Goal: Task Accomplishment & Management: Use online tool/utility

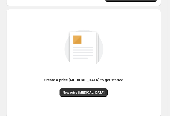
scroll to position [58, 0]
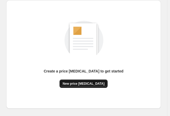
click at [89, 85] on span "New price [MEDICAL_DATA]" at bounding box center [84, 84] width 42 height 4
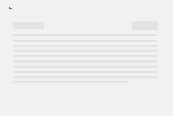
select select "percentage"
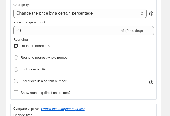
scroll to position [110, 0]
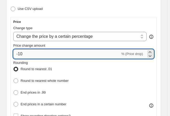
click at [29, 51] on input "-10" at bounding box center [66, 53] width 107 height 9
type input "-1"
type input "-25"
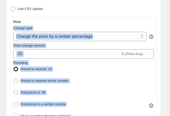
drag, startPoint x: 144, startPoint y: 19, endPoint x: 130, endPoint y: 84, distance: 66.1
click at [130, 84] on div "Price Change type Change the price to a certain amount Change the price by a ce…" at bounding box center [83, 70] width 141 height 100
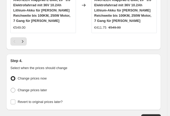
scroll to position [718, 0]
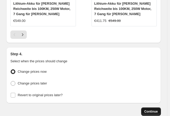
click at [155, 109] on span "Continue" at bounding box center [152, 111] width 14 height 4
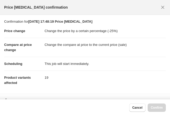
scroll to position [0, 0]
click at [157, 108] on span "Confirm" at bounding box center [157, 107] width 12 height 4
